Goal: Find contact information: Find contact information

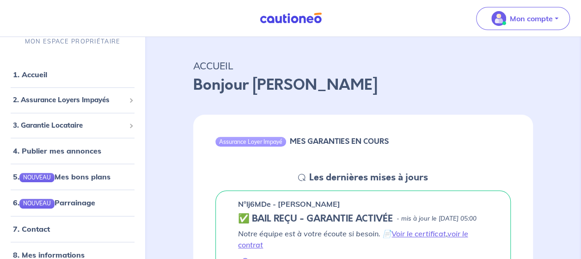
scroll to position [104, 0]
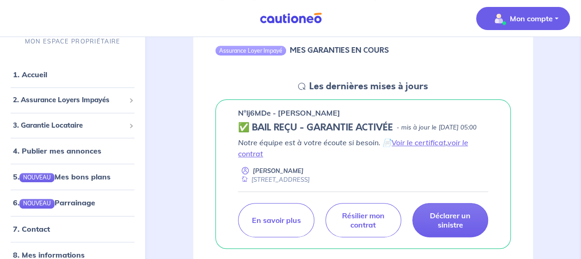
click at [556, 20] on button "Mon compte" at bounding box center [523, 18] width 94 height 23
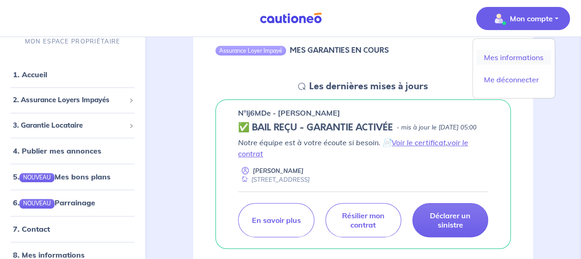
click at [527, 55] on link "Mes informations" at bounding box center [513, 57] width 74 height 15
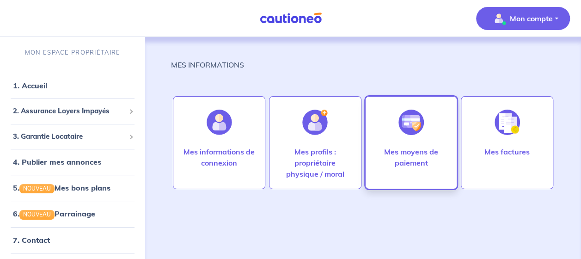
click at [411, 154] on p "Mes moyens de paiement" at bounding box center [411, 157] width 73 height 22
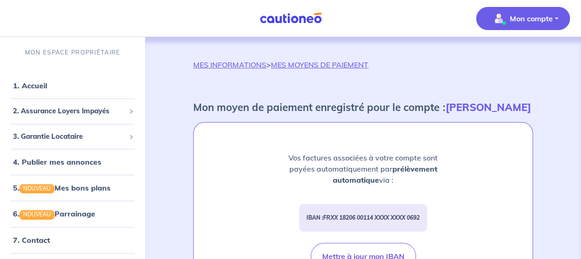
click at [539, 21] on p "Mon compte" at bounding box center [531, 18] width 43 height 11
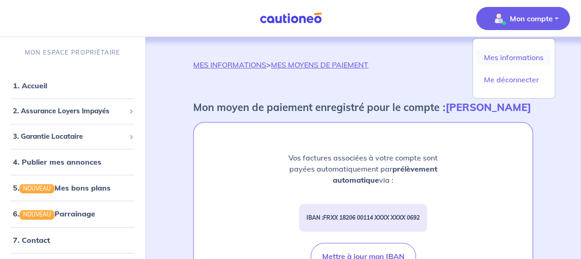
click at [499, 59] on link "Mes informations" at bounding box center [513, 57] width 74 height 15
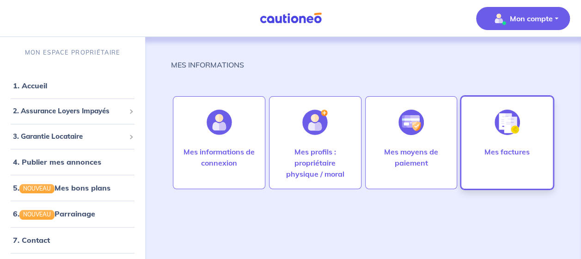
click at [506, 148] on p "Mes factures" at bounding box center [506, 151] width 45 height 11
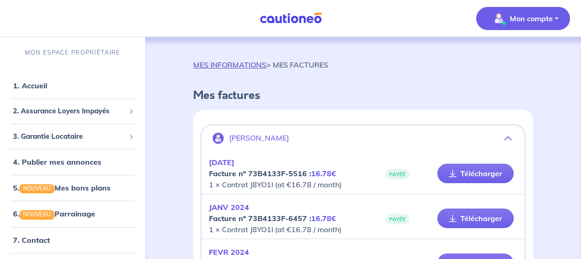
click at [249, 65] on link "MES INFORMATIONS" at bounding box center [229, 64] width 73 height 9
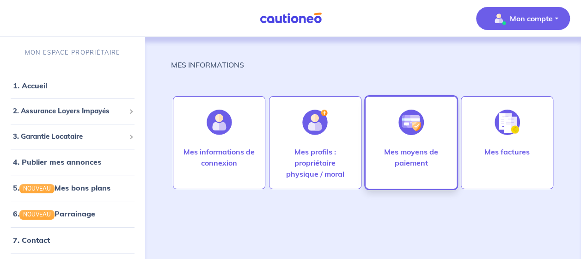
click at [403, 161] on p "Mes moyens de paiement" at bounding box center [411, 157] width 73 height 22
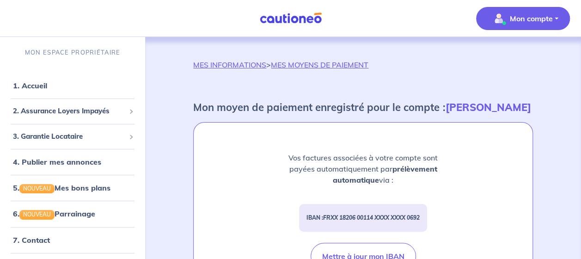
click at [510, 19] on p "Mon compte" at bounding box center [531, 18] width 43 height 11
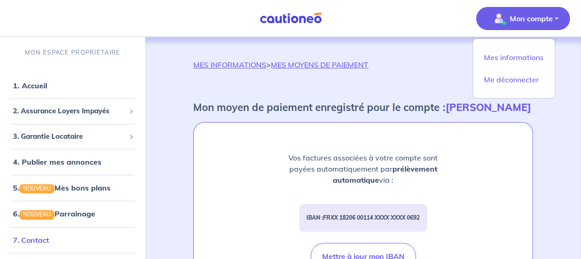
click at [37, 239] on link "7. Contact" at bounding box center [31, 239] width 36 height 9
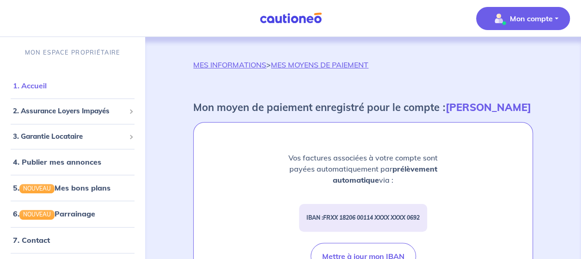
click at [42, 81] on link "1. Accueil" at bounding box center [30, 85] width 34 height 9
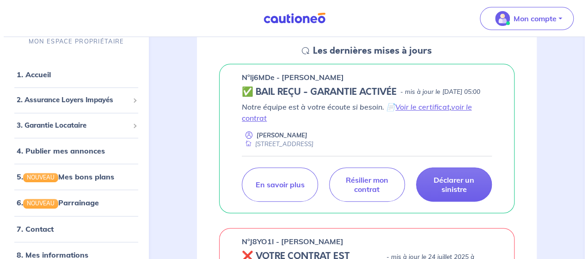
scroll to position [141, 0]
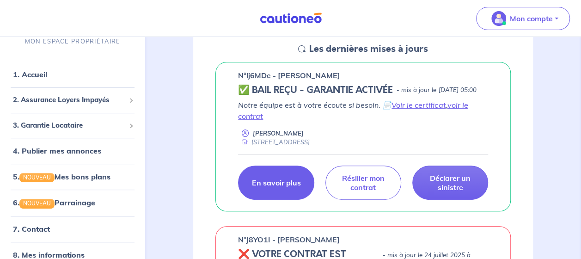
click at [264, 186] on link "En savoir plus" at bounding box center [276, 182] width 76 height 34
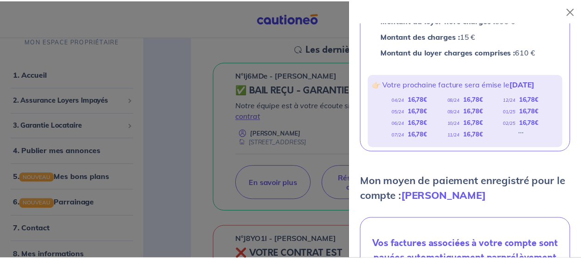
scroll to position [0, 0]
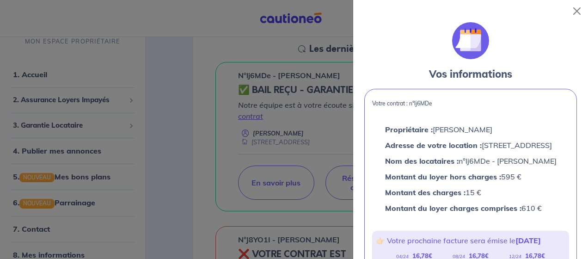
click at [219, 121] on div at bounding box center [294, 129] width 588 height 259
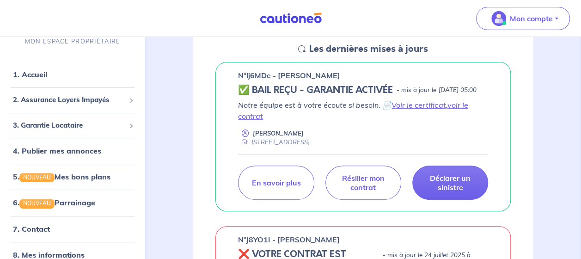
drag, startPoint x: 241, startPoint y: 73, endPoint x: 340, endPoint y: 74, distance: 98.9
click at [340, 74] on p "n°lj6MDe - [PERSON_NAME]" at bounding box center [289, 75] width 102 height 11
drag, startPoint x: 239, startPoint y: 74, endPoint x: 340, endPoint y: 73, distance: 100.7
click at [340, 73] on p "n°lj6MDe - [PERSON_NAME]" at bounding box center [289, 75] width 102 height 11
copy p "n°lj6MDe - [PERSON_NAME]"
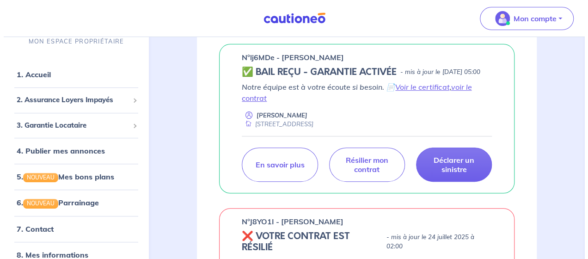
scroll to position [166, 0]
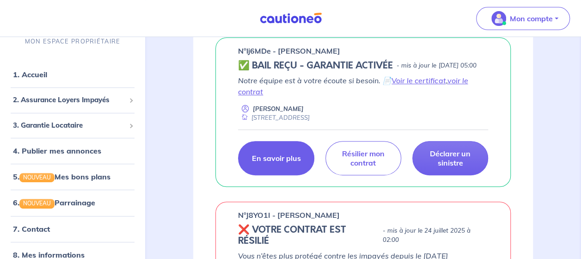
click at [280, 175] on link "En savoir plus" at bounding box center [276, 158] width 76 height 34
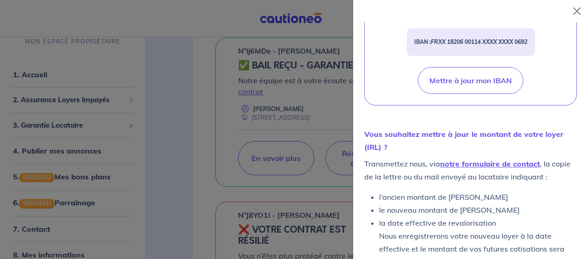
scroll to position [429, 0]
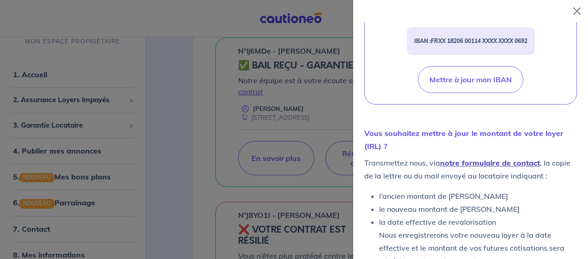
click at [500, 167] on link "notre formulaire de contact" at bounding box center [490, 162] width 100 height 9
